Goal: Transaction & Acquisition: Purchase product/service

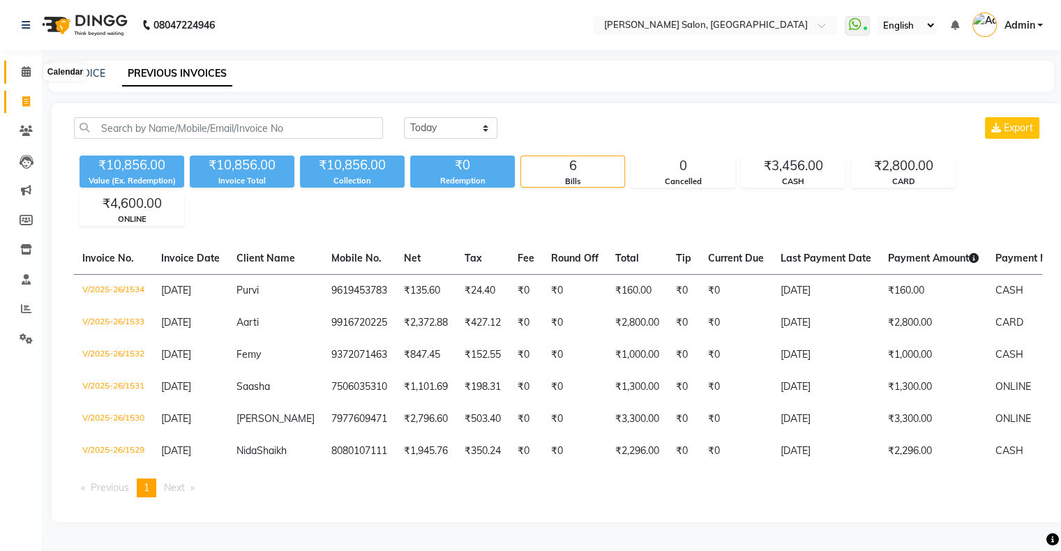
click at [17, 73] on span at bounding box center [26, 72] width 24 height 16
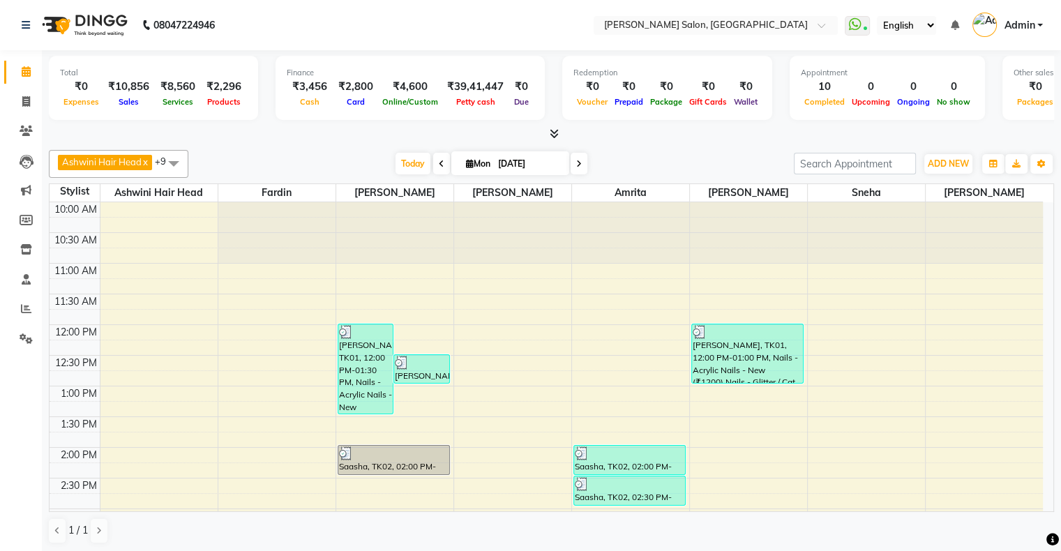
click at [439, 166] on icon at bounding box center [442, 164] width 6 height 8
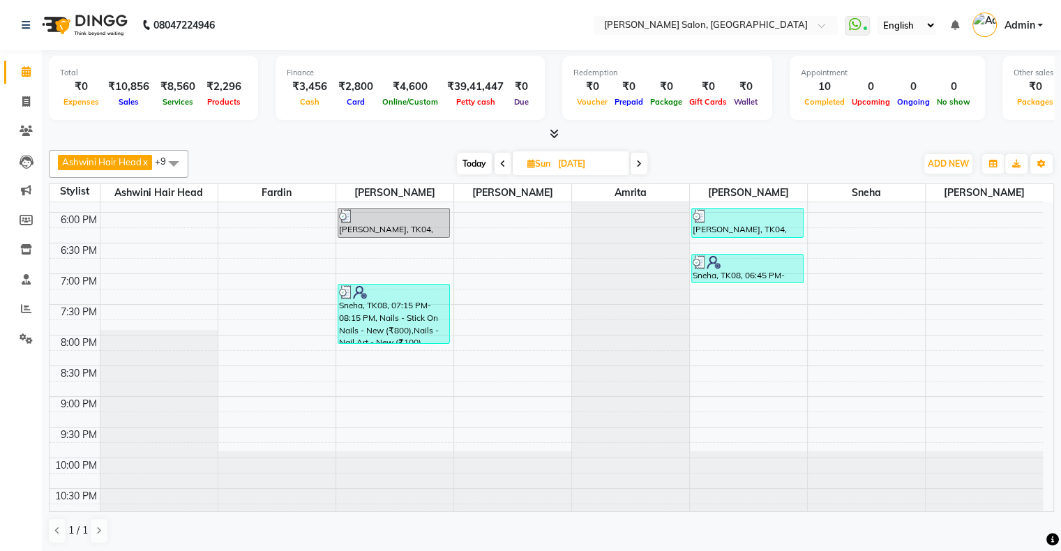
click at [500, 158] on span at bounding box center [503, 164] width 17 height 22
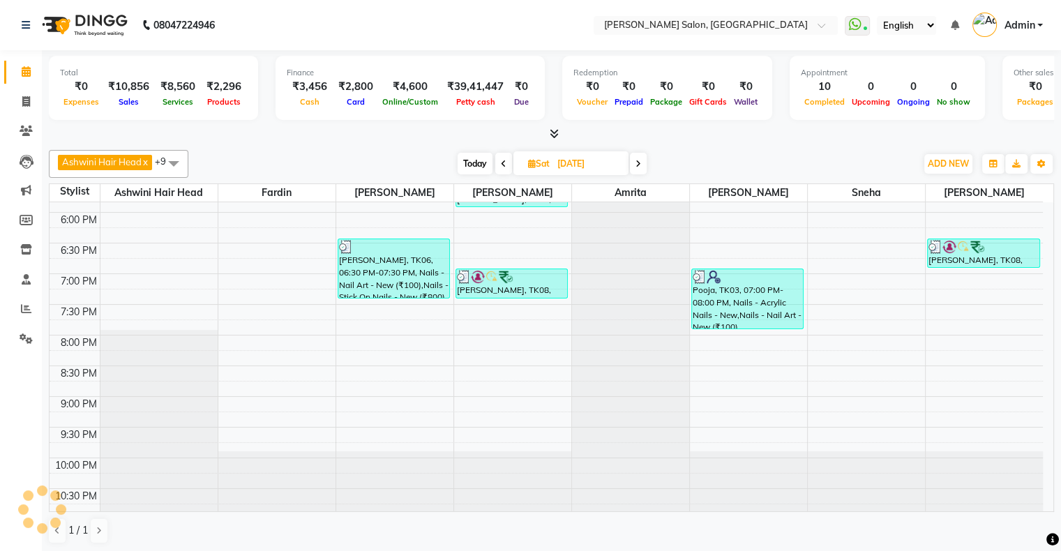
click at [500, 158] on span at bounding box center [503, 164] width 17 height 22
type input "[DATE]"
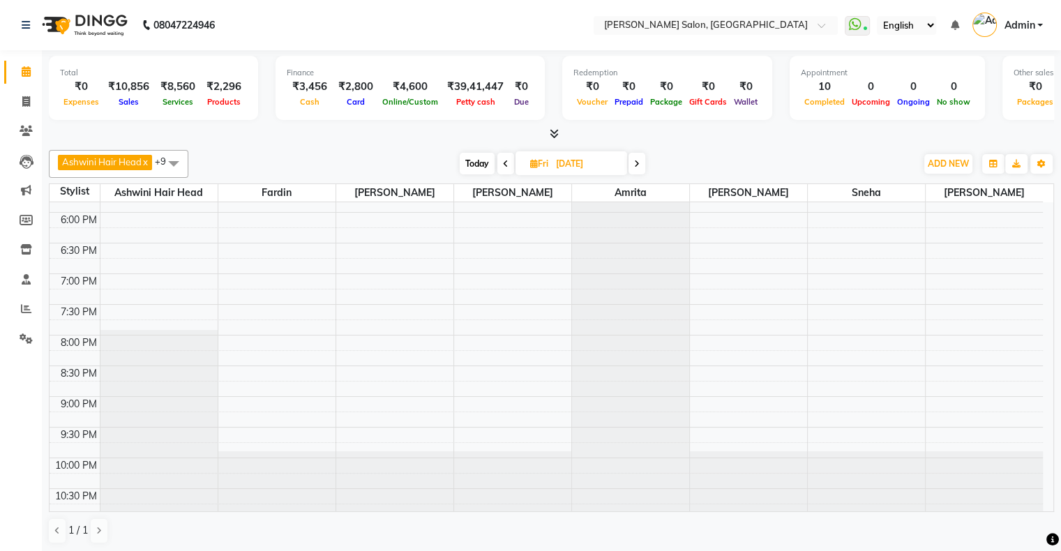
scroll to position [481, 0]
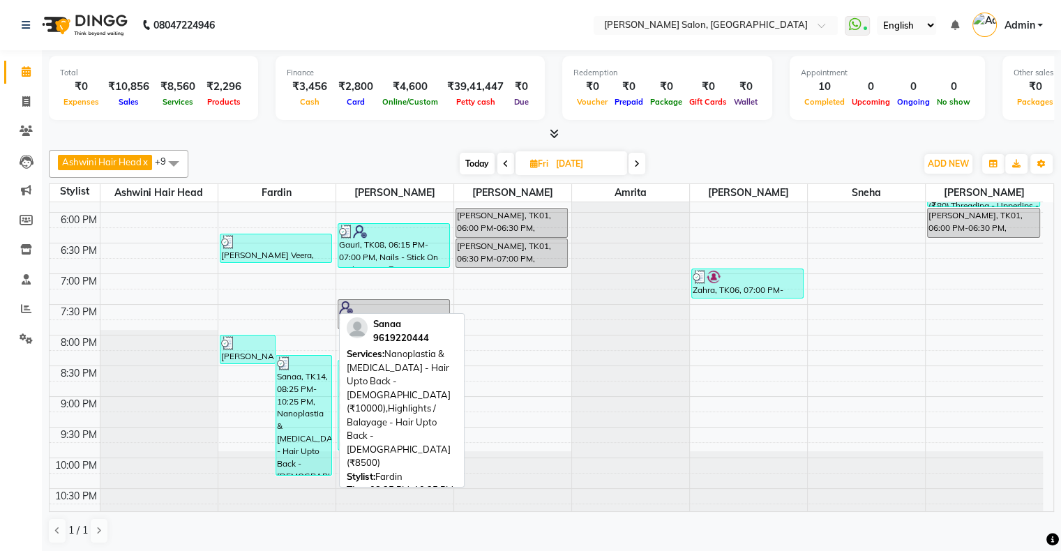
click at [304, 411] on div "Sanaa, TK14, 08:25 PM-10:25 PM, Nanoplastia & [MEDICAL_DATA] - Hair Upto Back -…" at bounding box center [303, 415] width 55 height 119
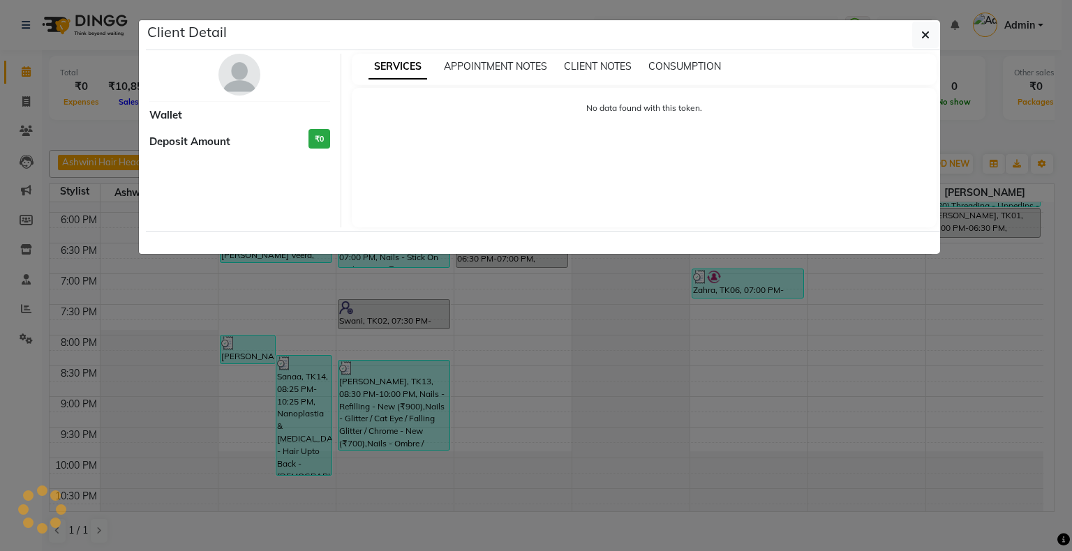
select select "3"
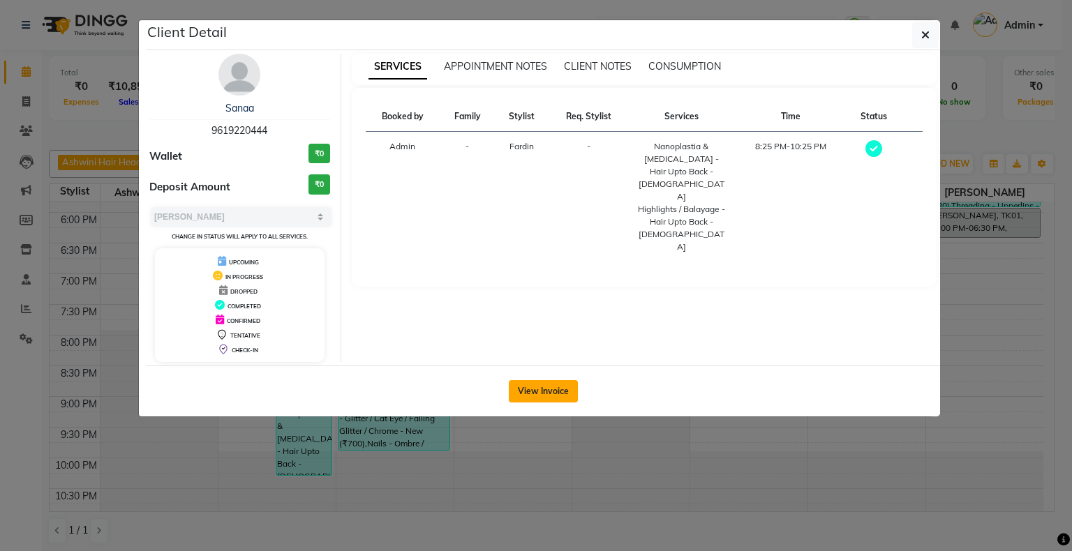
click at [564, 383] on button "View Invoice" at bounding box center [543, 391] width 69 height 22
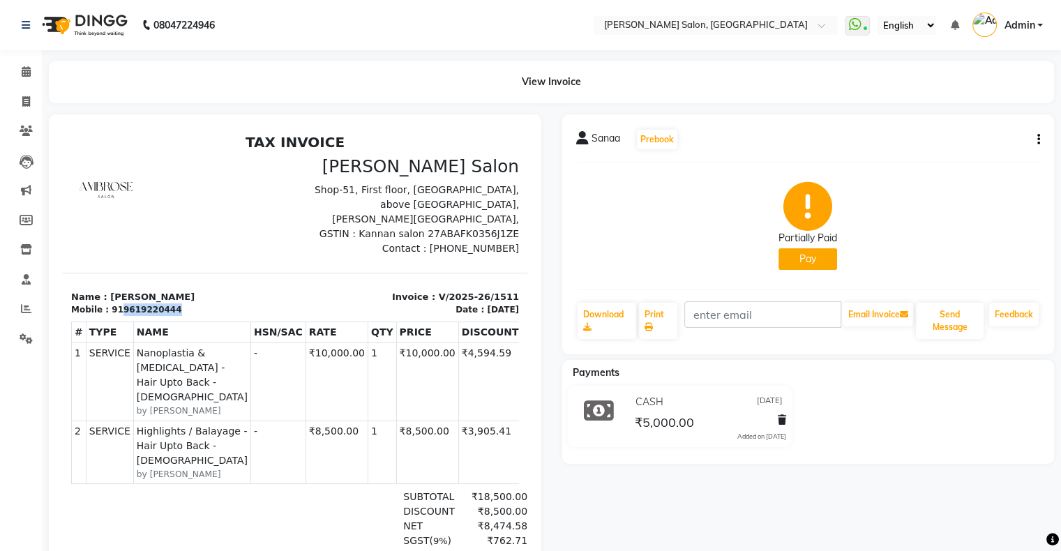
drag, startPoint x: 117, startPoint y: 292, endPoint x: 170, endPoint y: 290, distance: 53.7
click at [170, 304] on div "Mobile : 919619220444" at bounding box center [179, 310] width 216 height 13
copy div "9619220444"
click at [18, 103] on span at bounding box center [26, 102] width 24 height 16
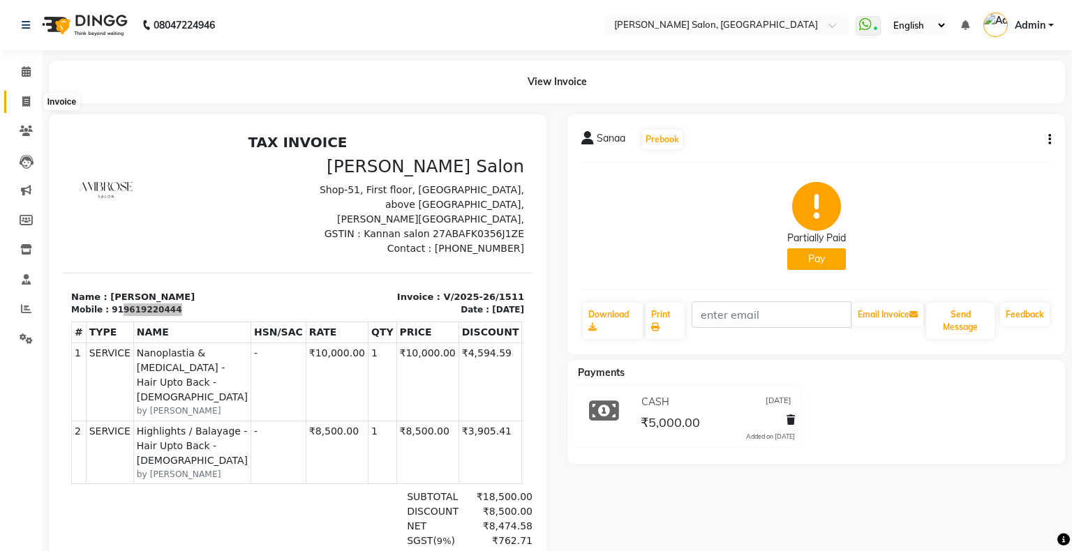
select select "4073"
select select "service"
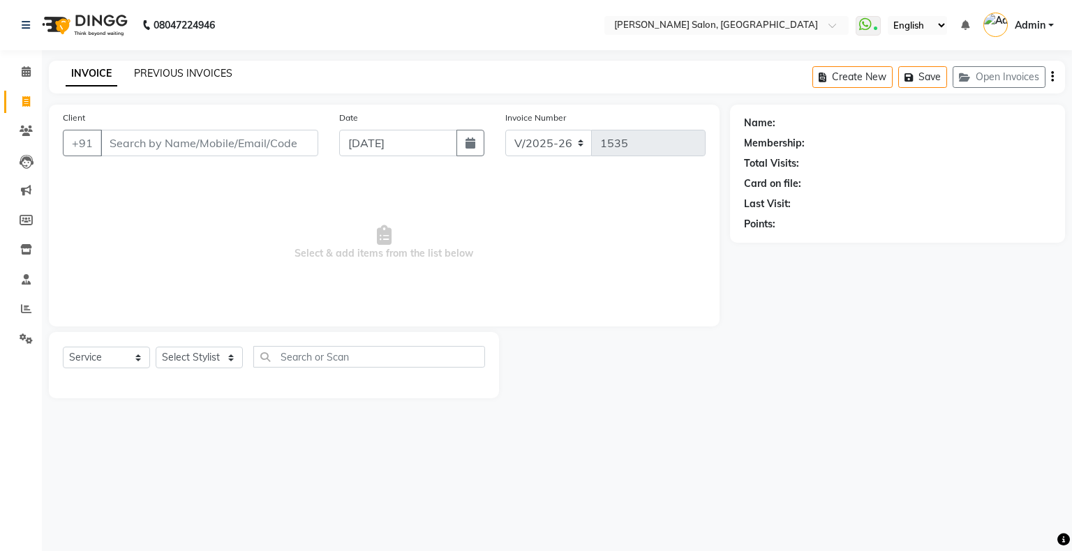
click at [172, 75] on link "PREVIOUS INVOICES" at bounding box center [183, 73] width 98 height 13
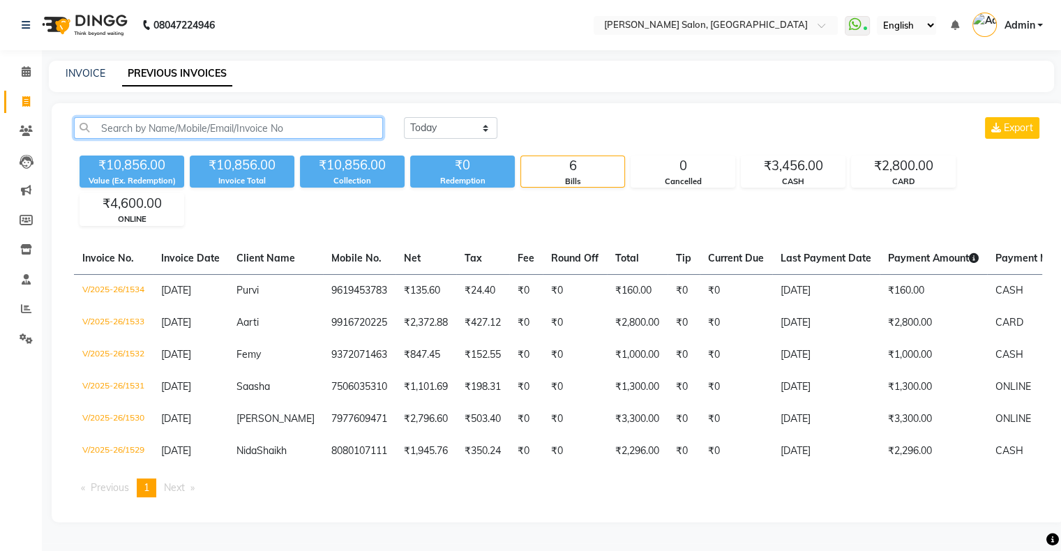
click at [197, 124] on input "text" at bounding box center [228, 128] width 309 height 22
paste input "9619220444"
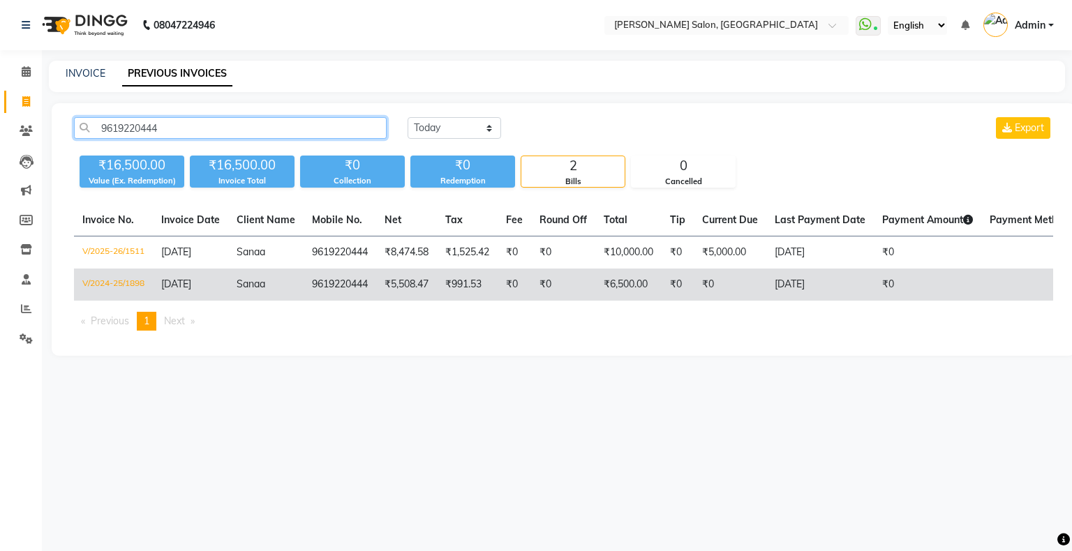
type input "9619220444"
click at [212, 274] on td "[DATE]" at bounding box center [190, 285] width 75 height 32
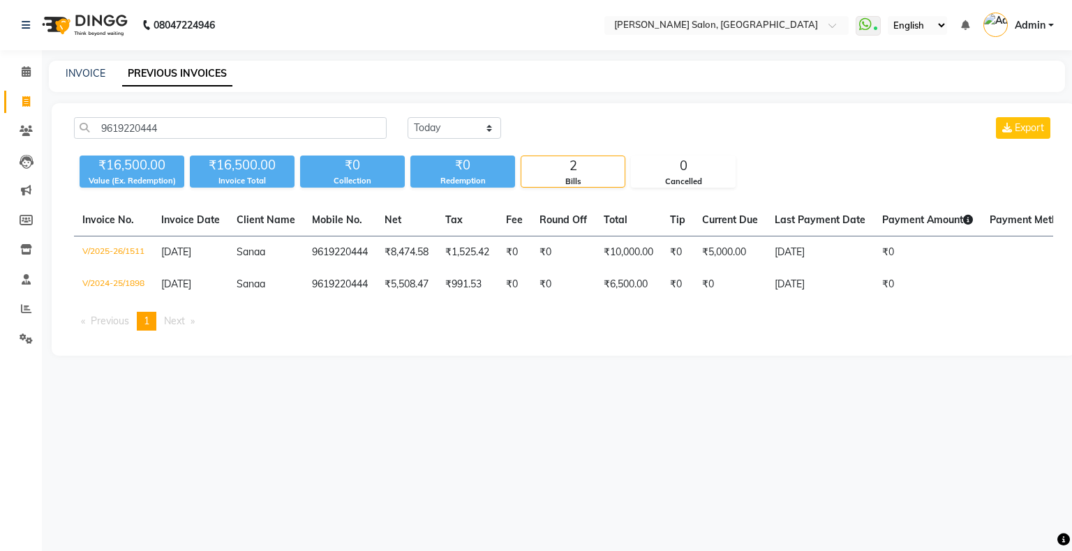
select select "4073"
select select "service"
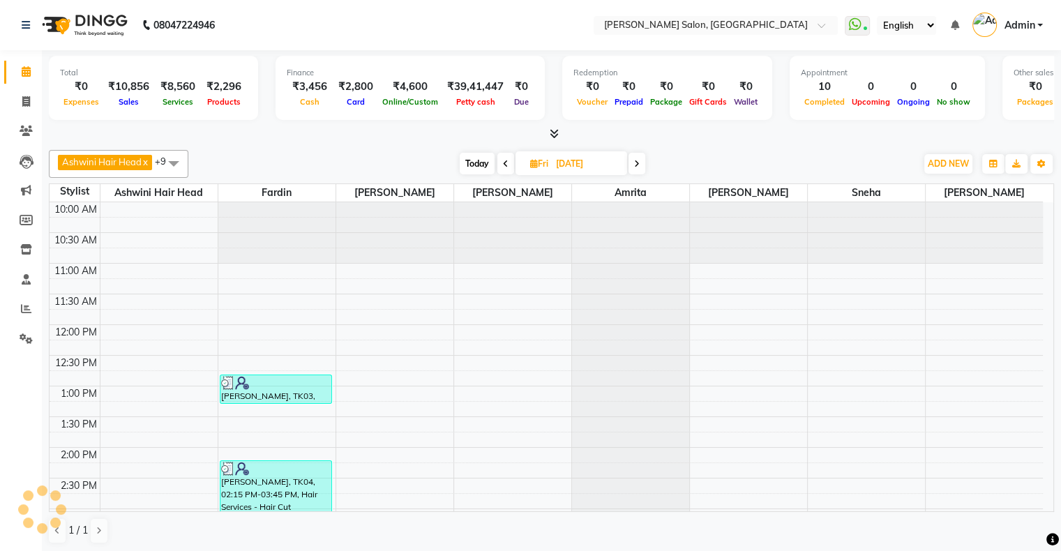
scroll to position [454, 0]
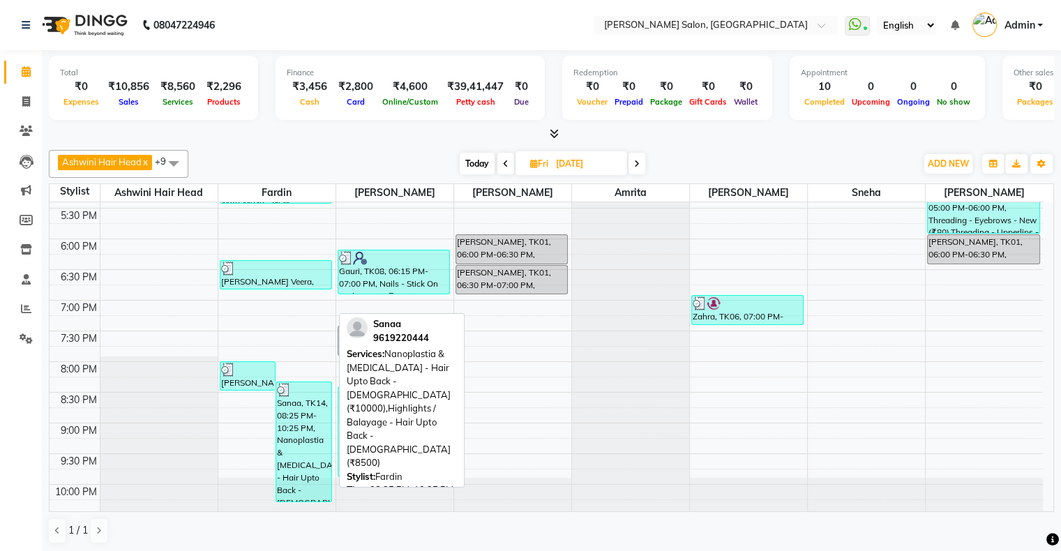
click at [301, 439] on div "Sanaa, TK14, 08:25 PM-10:25 PM, Nanoplastia & [MEDICAL_DATA] - Hair Upto Back -…" at bounding box center [303, 441] width 55 height 119
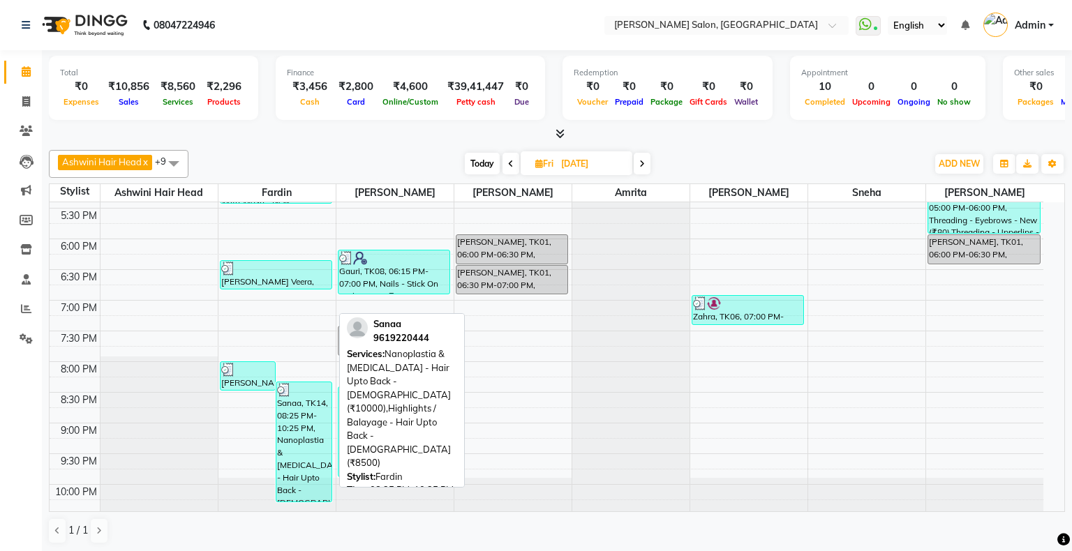
select select "3"
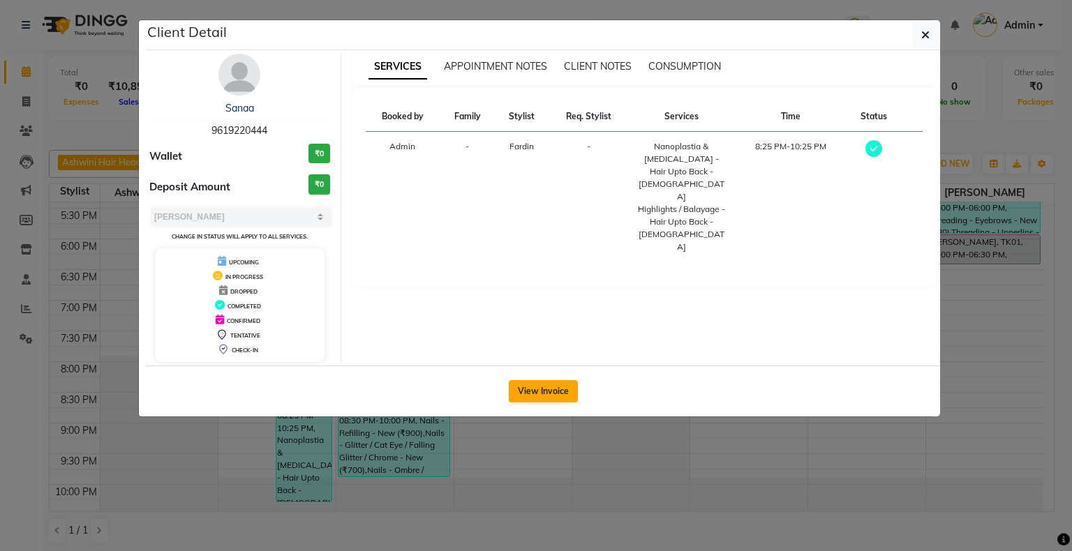
click at [530, 387] on button "View Invoice" at bounding box center [543, 391] width 69 height 22
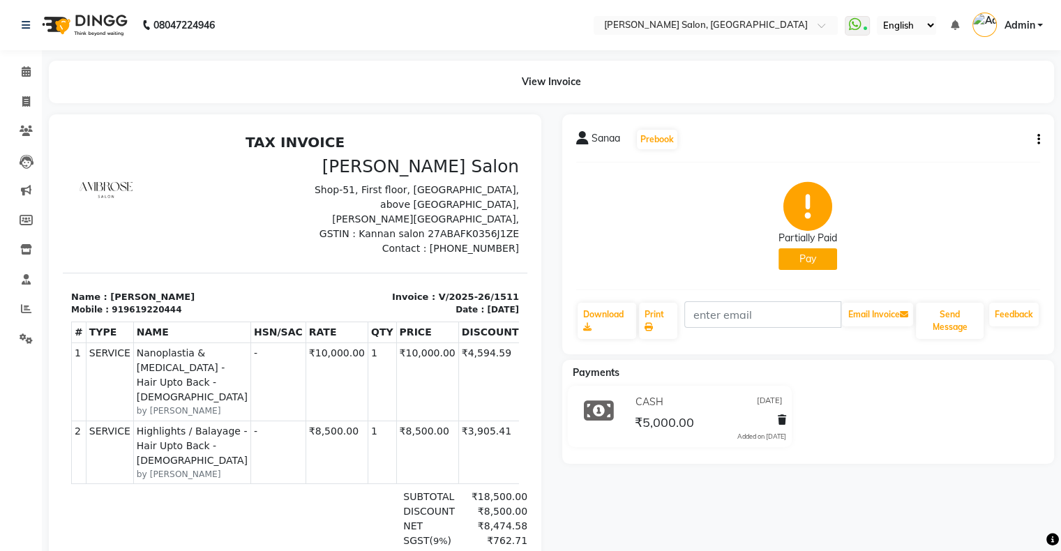
click at [817, 268] on button "Pay" at bounding box center [808, 259] width 59 height 22
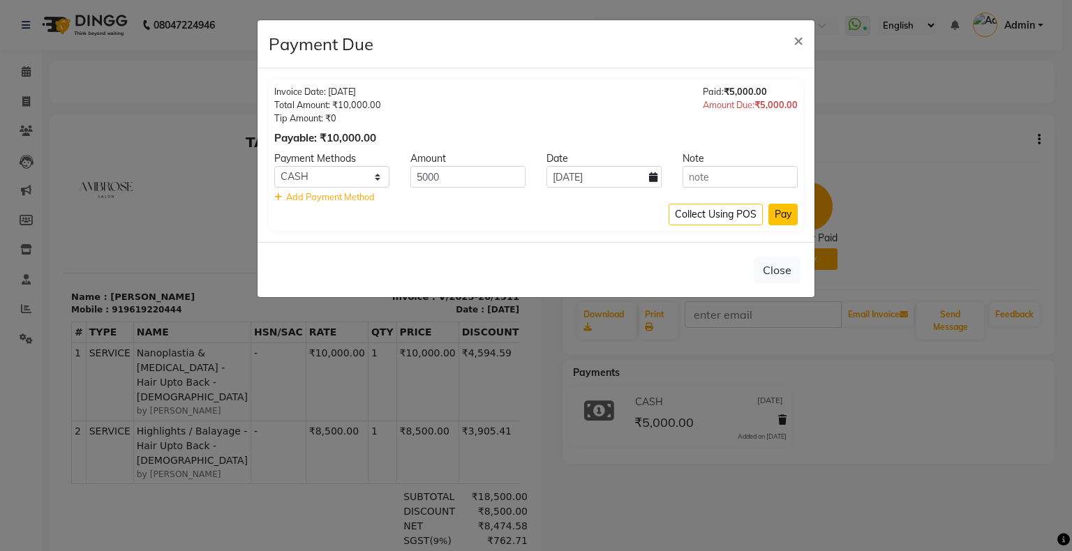
click at [788, 216] on button "Pay" at bounding box center [782, 215] width 29 height 22
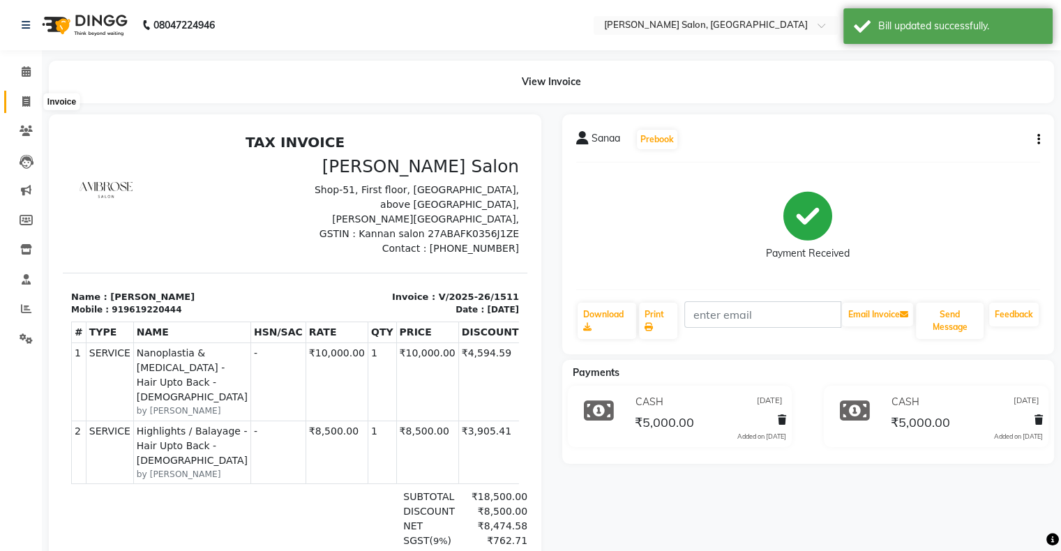
click at [17, 97] on span at bounding box center [26, 102] width 24 height 16
select select "4073"
select select "service"
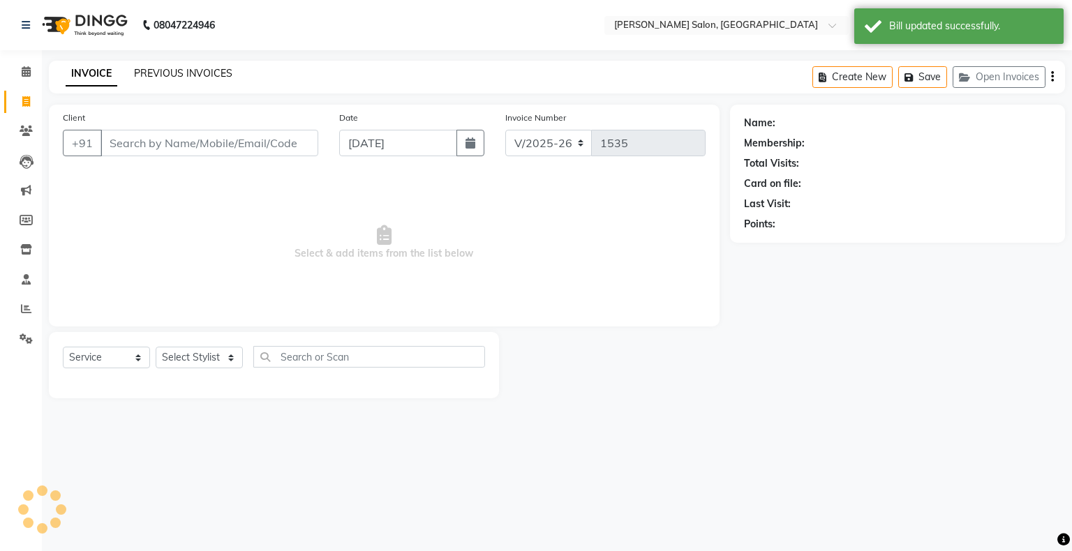
click at [176, 70] on link "PREVIOUS INVOICES" at bounding box center [183, 73] width 98 height 13
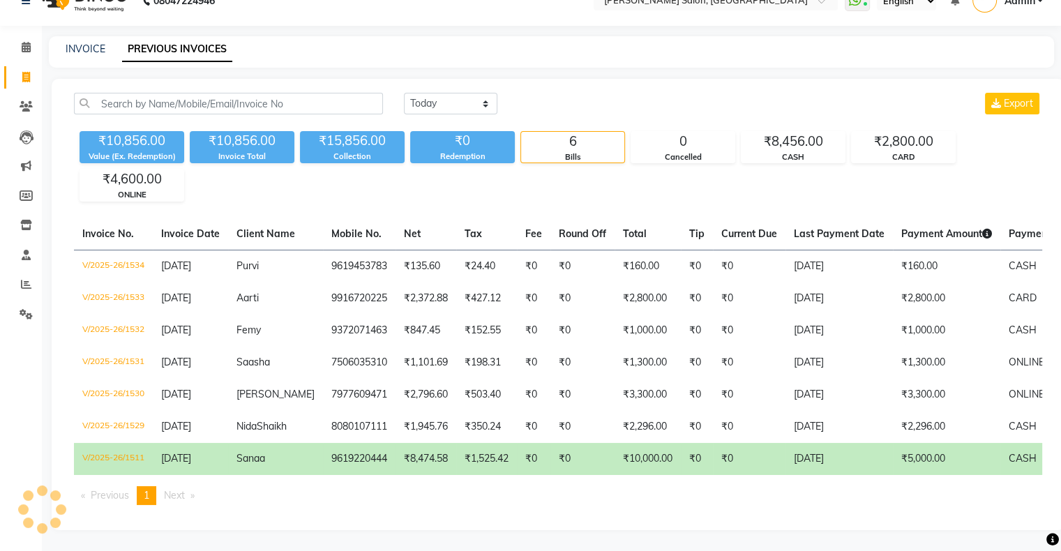
scroll to position [35, 0]
click at [246, 452] on span "Sanaa" at bounding box center [251, 458] width 29 height 13
click at [25, 42] on icon at bounding box center [26, 47] width 9 height 10
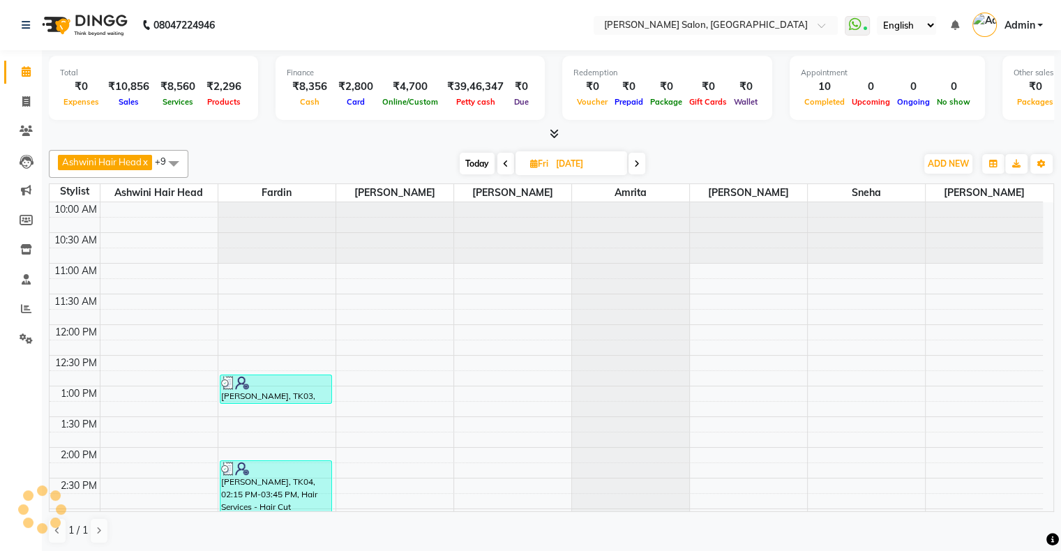
click at [22, 64] on span at bounding box center [26, 72] width 24 height 16
click at [24, 96] on icon at bounding box center [26, 101] width 8 height 10
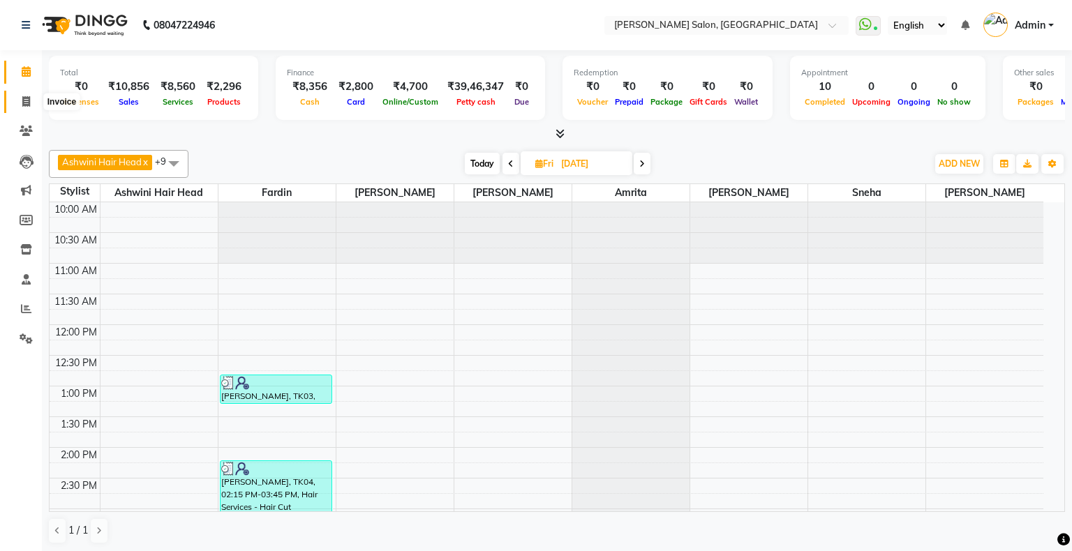
select select "4073"
select select "service"
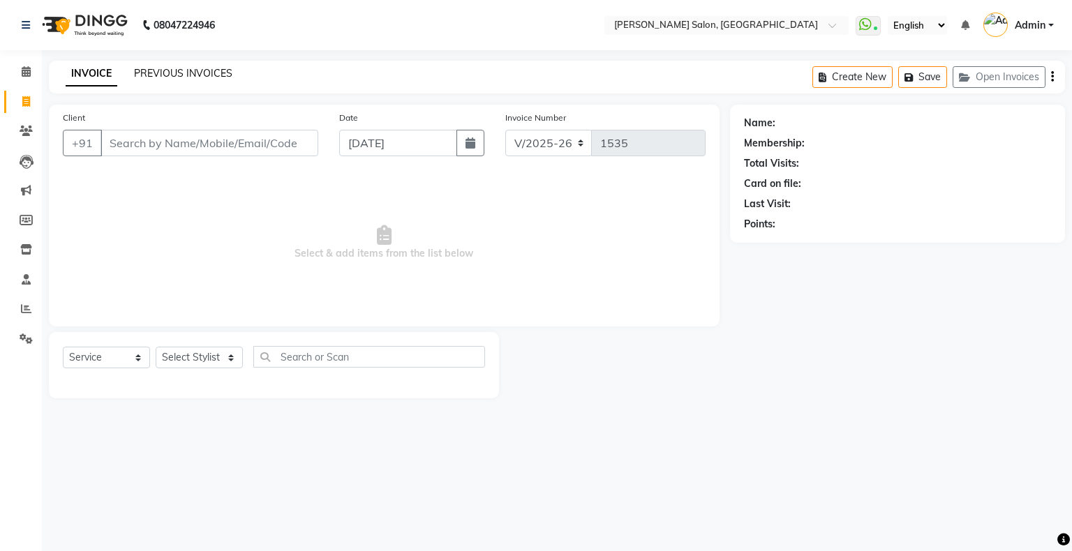
click at [184, 71] on link "PREVIOUS INVOICES" at bounding box center [183, 73] width 98 height 13
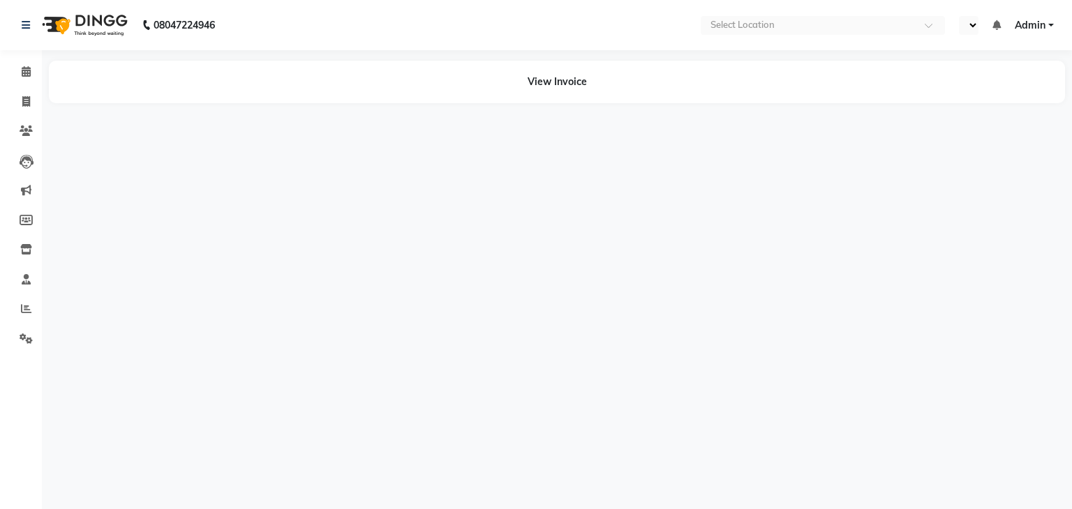
select select "en"
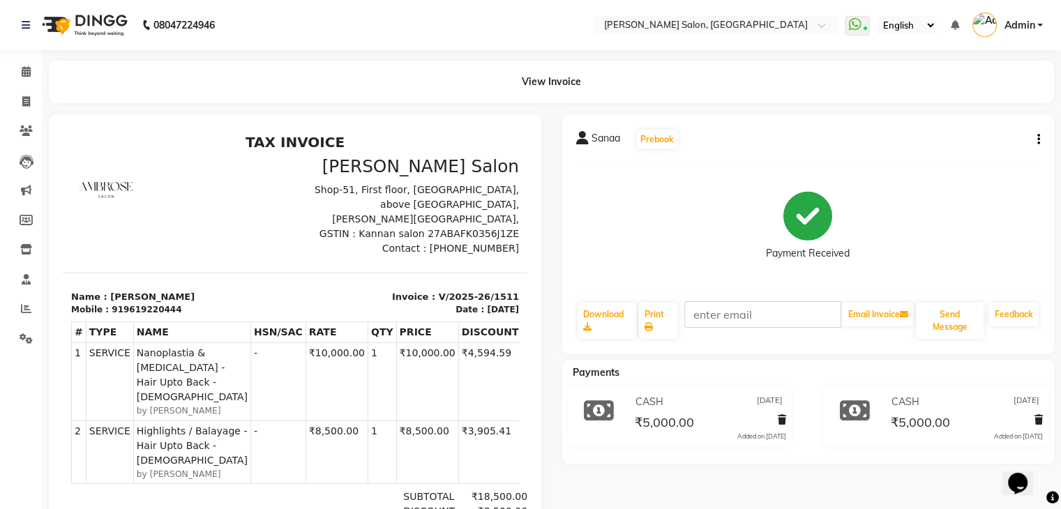
click at [932, 423] on span "₹5,000.00" at bounding box center [920, 424] width 59 height 20
click at [1035, 140] on button "button" at bounding box center [1036, 140] width 8 height 15
click at [941, 248] on div "Payment Received" at bounding box center [808, 226] width 465 height 105
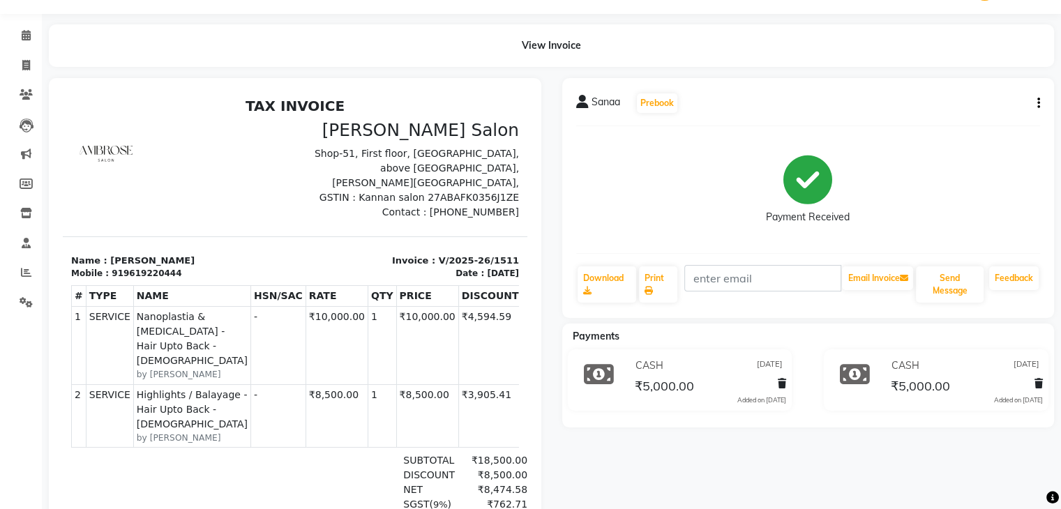
scroll to position [70, 0]
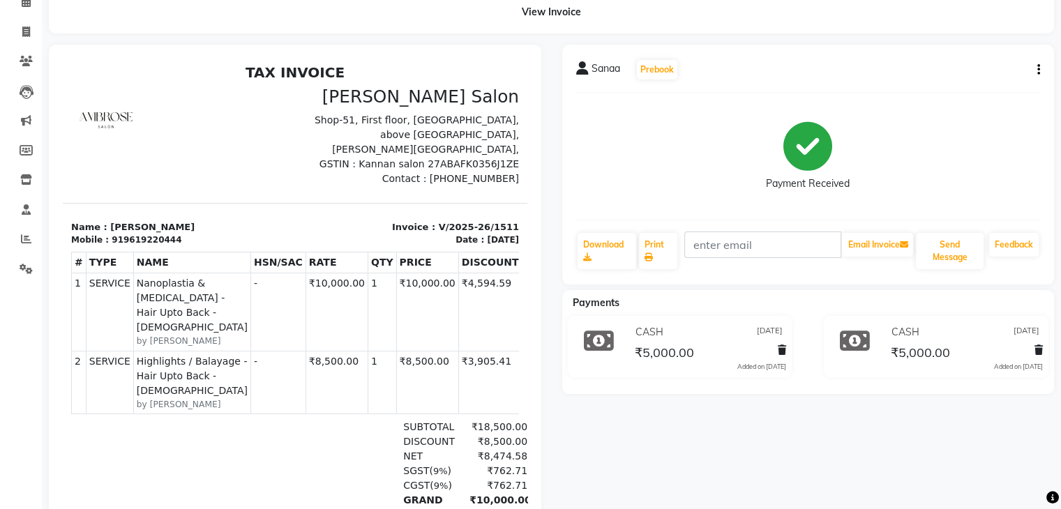
click at [994, 345] on div "₹5,000.00" at bounding box center [965, 352] width 155 height 19
click at [925, 356] on span "₹5,000.00" at bounding box center [920, 355] width 59 height 20
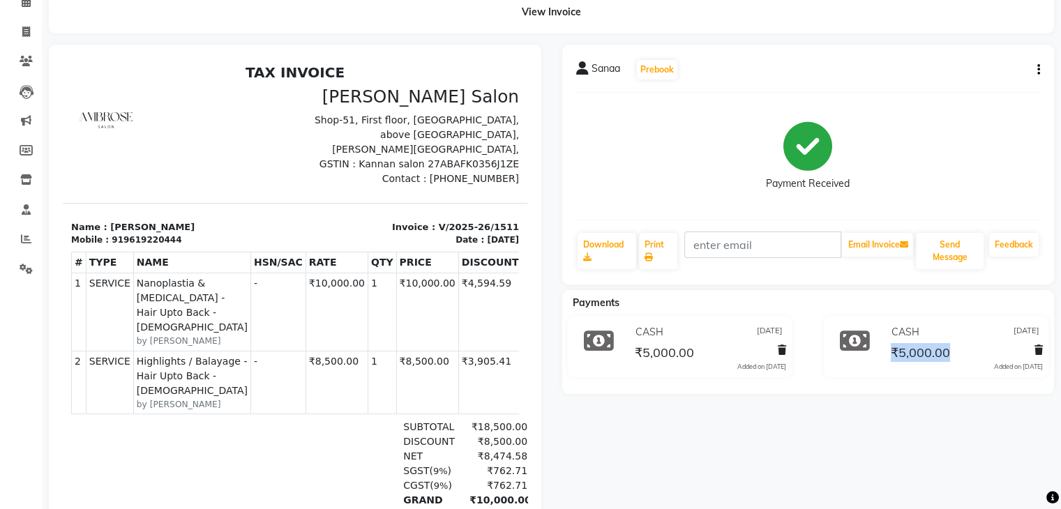
click at [975, 350] on div "₹5,000.00" at bounding box center [965, 352] width 155 height 19
click at [997, 364] on div "Added on 01-09-2025" at bounding box center [1018, 367] width 49 height 10
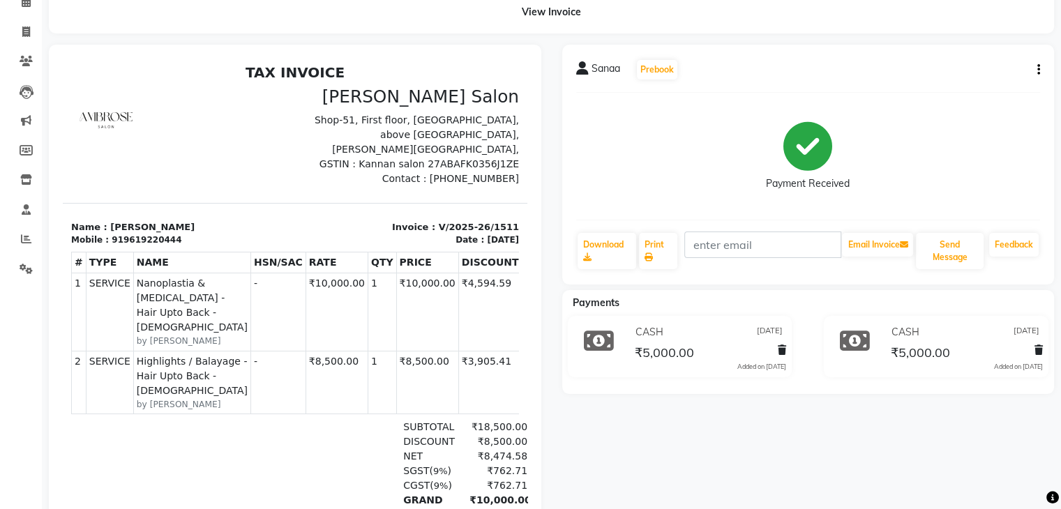
click at [947, 352] on span "₹5,000.00" at bounding box center [920, 355] width 59 height 20
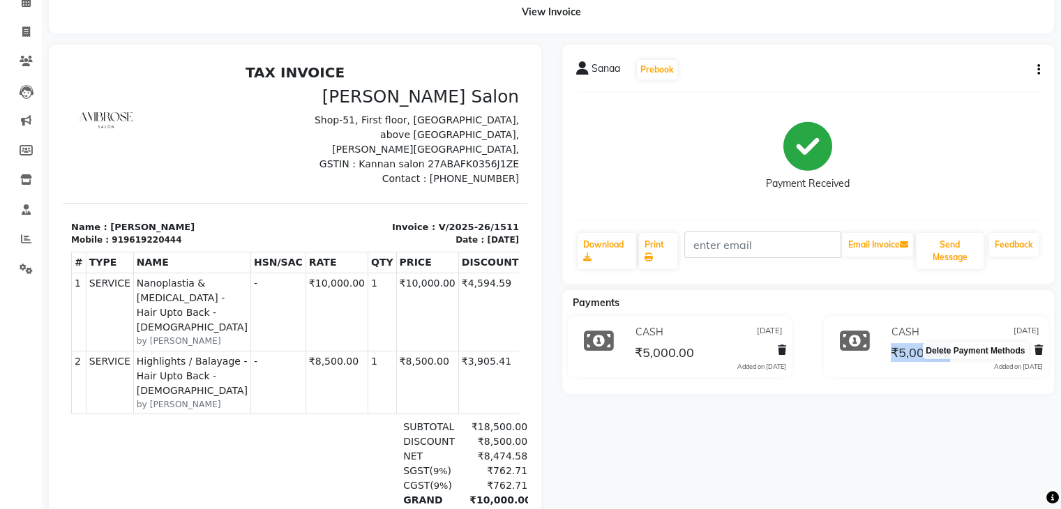
click at [1041, 350] on icon at bounding box center [1039, 350] width 8 height 10
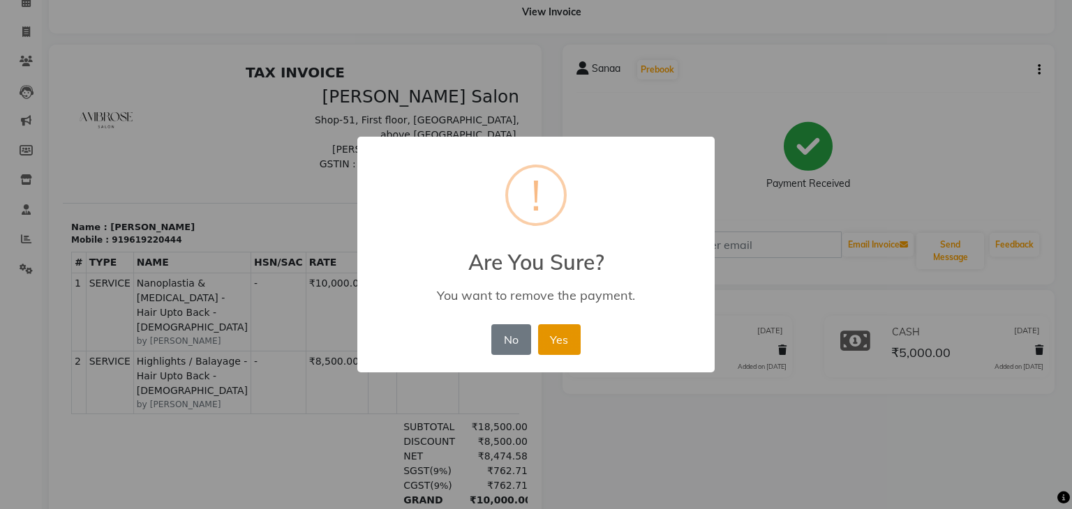
click at [567, 344] on button "Yes" at bounding box center [559, 339] width 43 height 31
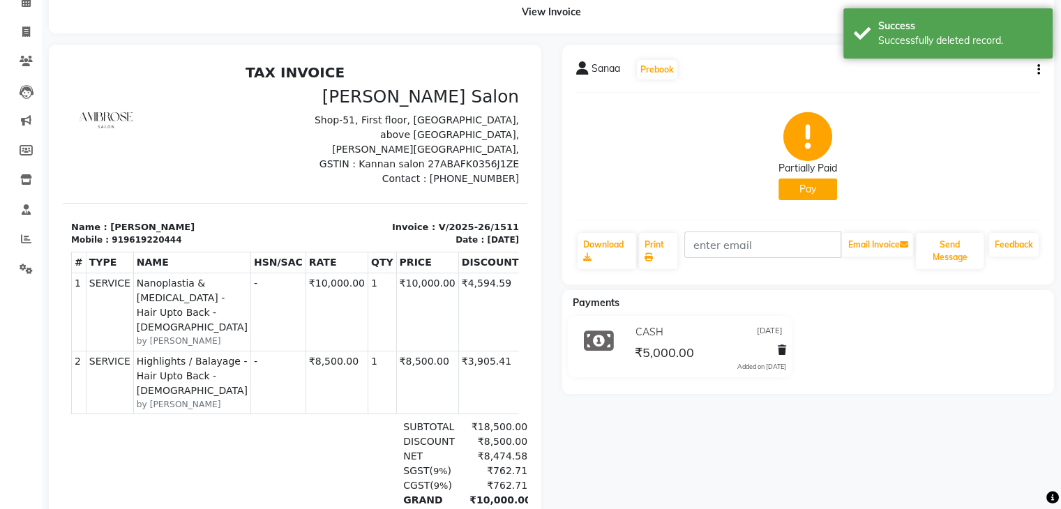
click at [791, 194] on button "Pay" at bounding box center [808, 190] width 59 height 22
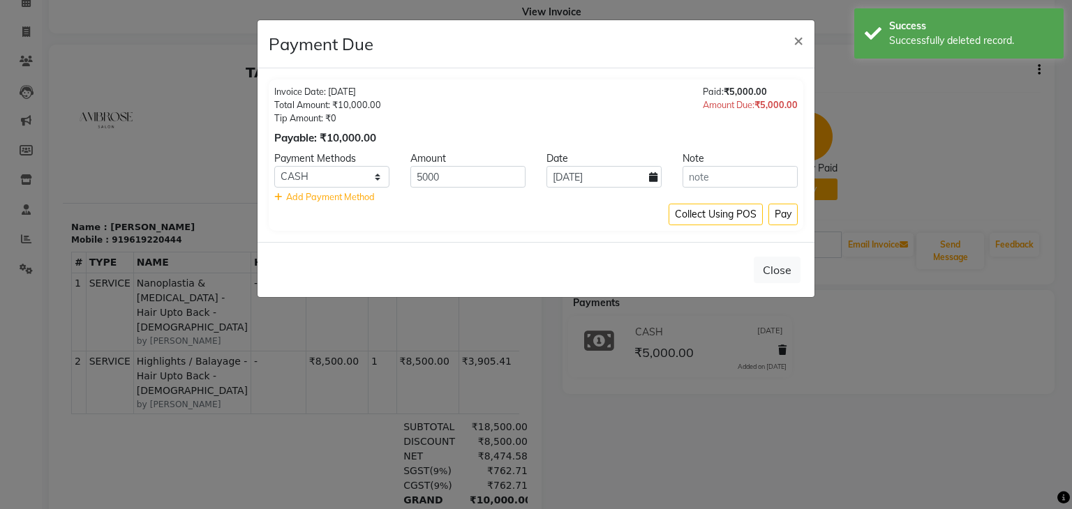
click at [297, 197] on span "Add Payment Method" at bounding box center [330, 196] width 89 height 11
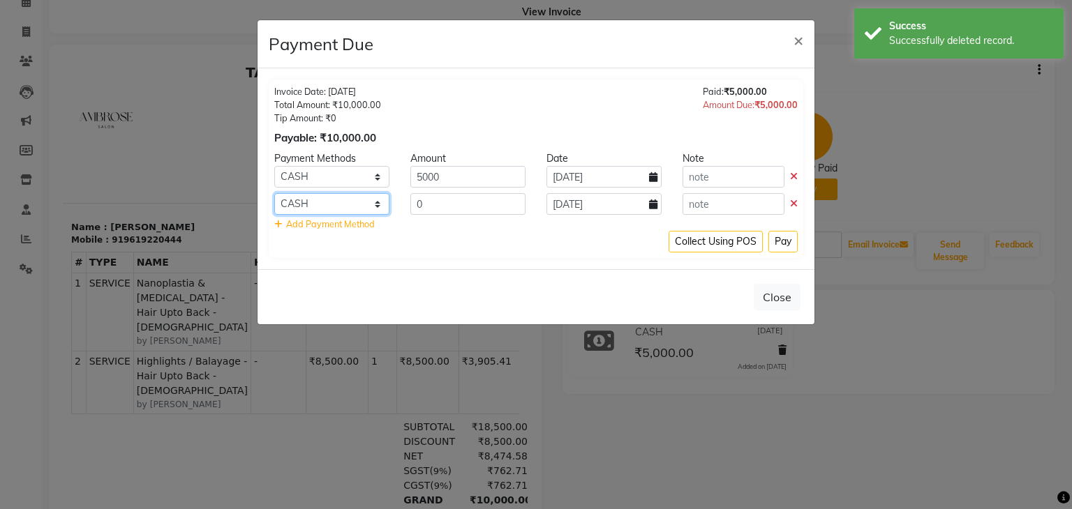
click at [313, 202] on select "CASH ONLINE CARD LUZO" at bounding box center [331, 204] width 115 height 22
select select "3"
click at [274, 193] on select "CASH ONLINE CARD LUZO" at bounding box center [331, 204] width 115 height 22
click at [428, 201] on input "0" at bounding box center [467, 204] width 115 height 22
type input "100"
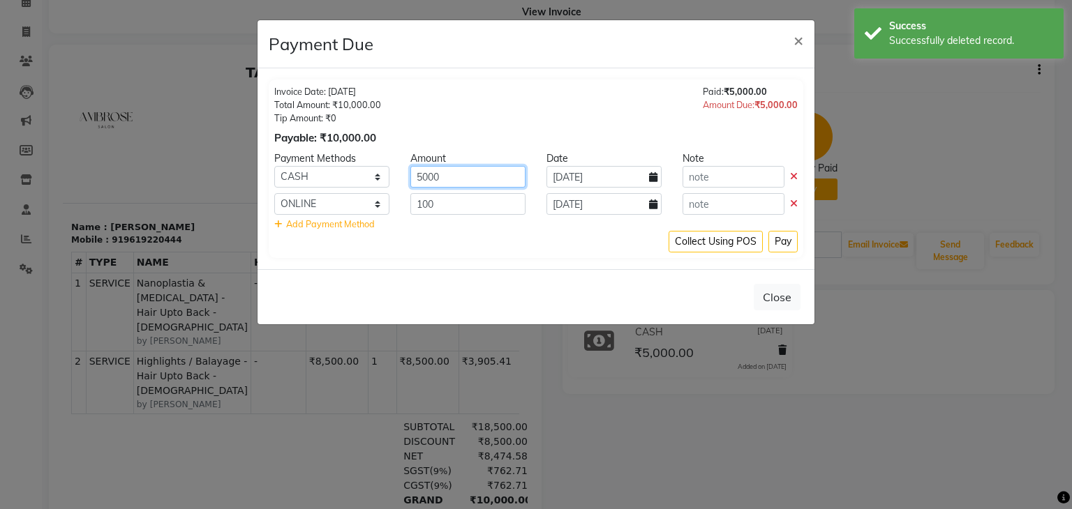
click at [446, 177] on input "5000" at bounding box center [467, 177] width 115 height 22
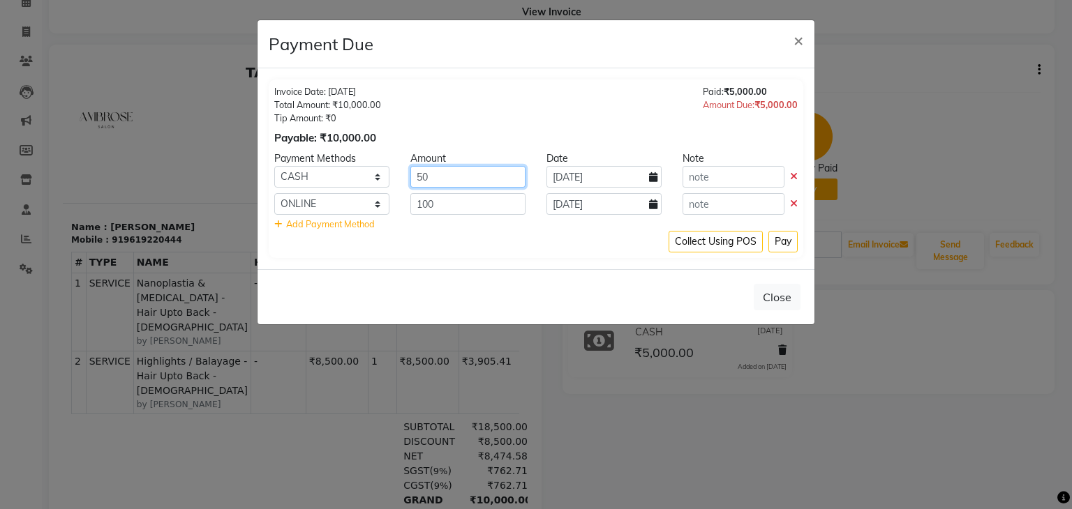
type input "5"
type input "4900"
click at [781, 242] on button "Pay" at bounding box center [782, 242] width 29 height 22
